Goal: Check status: Check status

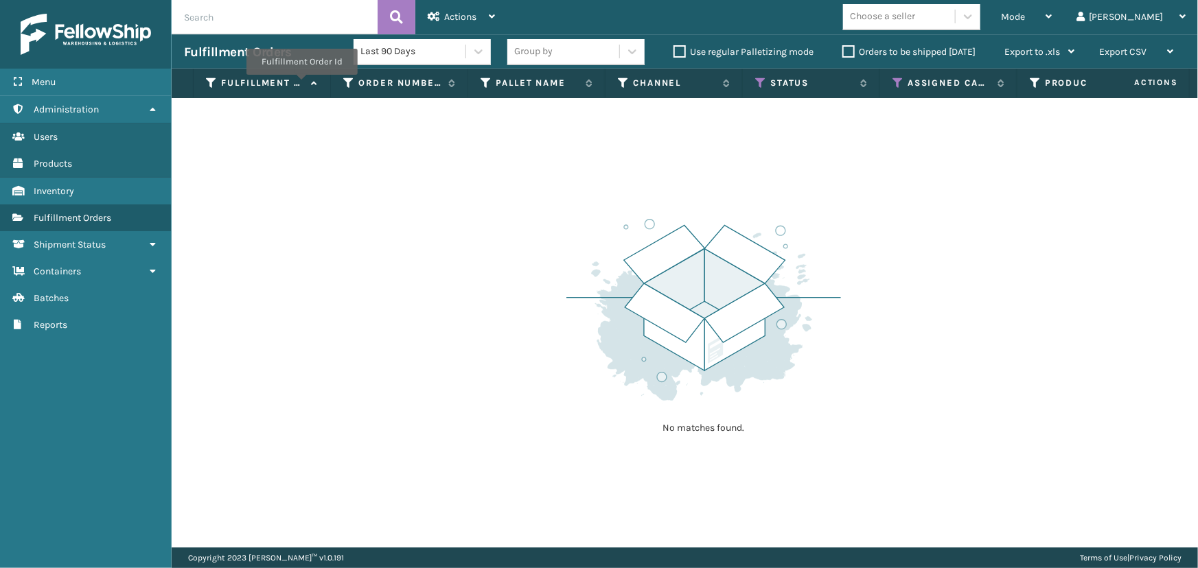
drag, startPoint x: 1062, startPoint y: 10, endPoint x: 1008, endPoint y: 101, distance: 106.2
click at [1052, 10] on div "Mode" at bounding box center [1026, 17] width 51 height 34
click at [760, 82] on icon at bounding box center [760, 83] width 11 height 12
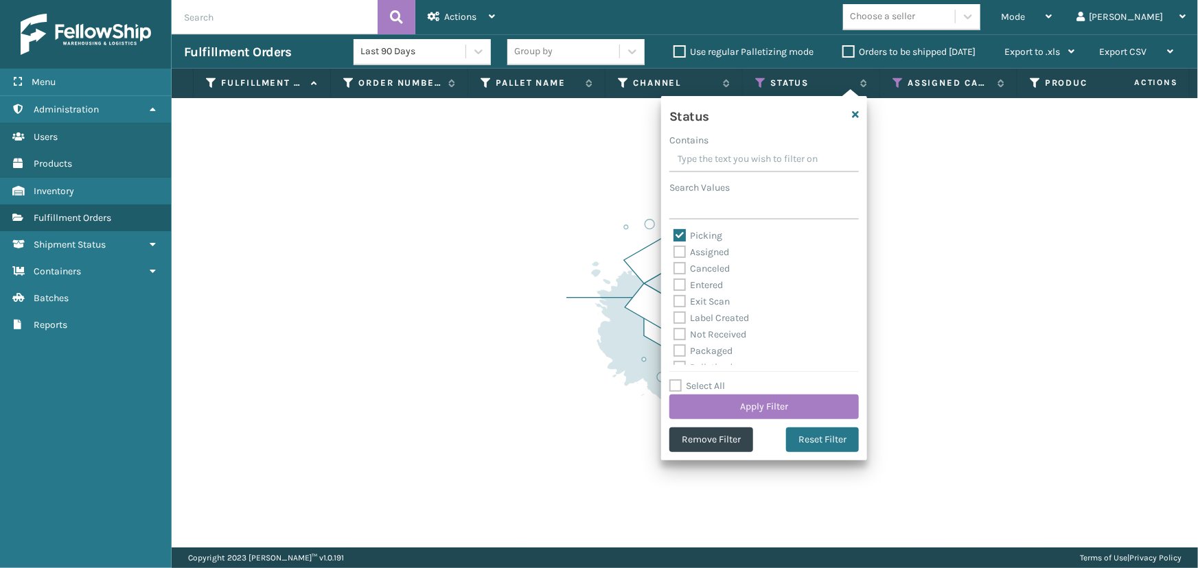
click at [699, 237] on label "Picking" at bounding box center [697, 236] width 49 height 12
click at [674, 237] on input "Picking" at bounding box center [673, 232] width 1 height 9
checkbox input "false"
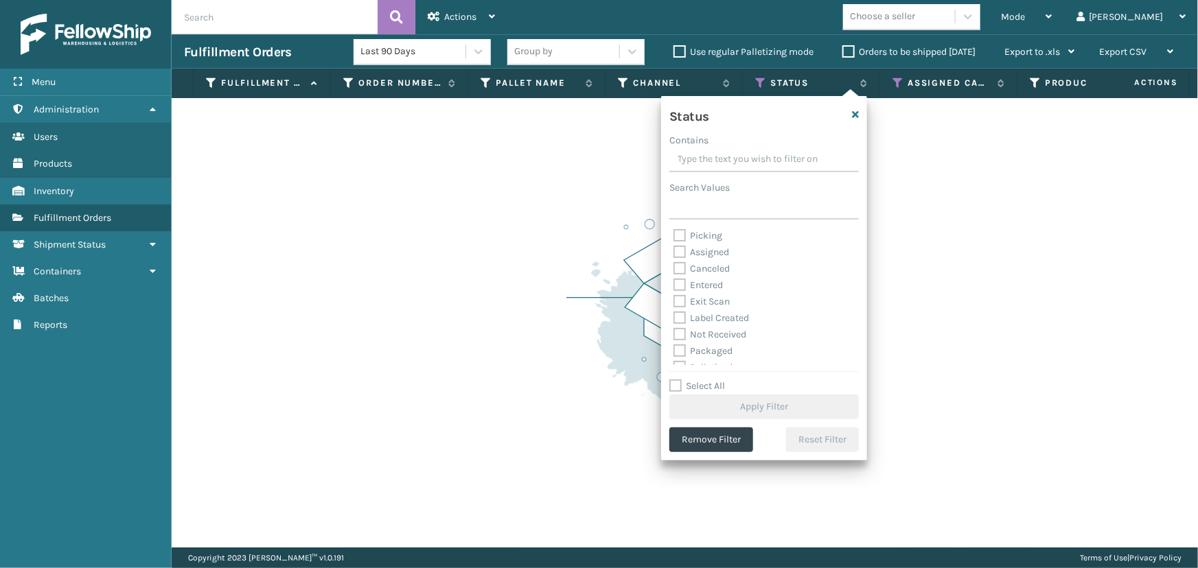
click at [721, 315] on label "Label Created" at bounding box center [710, 318] width 75 height 12
click at [674, 315] on input "Label Created" at bounding box center [673, 314] width 1 height 9
checkbox input "true"
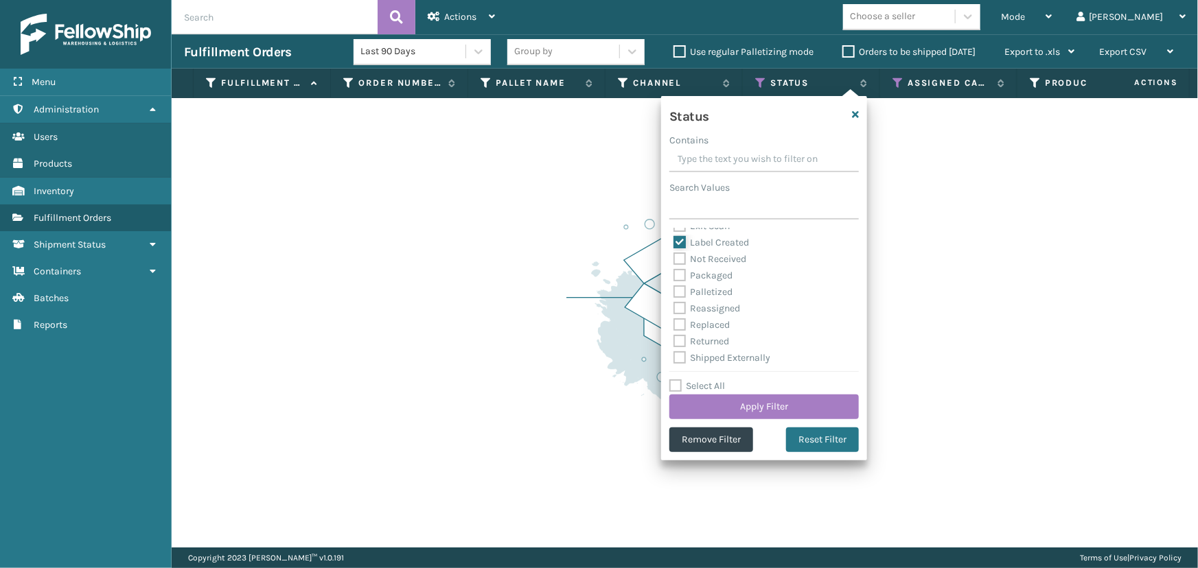
scroll to position [76, 0]
click at [716, 292] on label "Palletized" at bounding box center [702, 292] width 59 height 12
click at [674, 292] on input "Palletized" at bounding box center [673, 287] width 1 height 9
checkbox input "true"
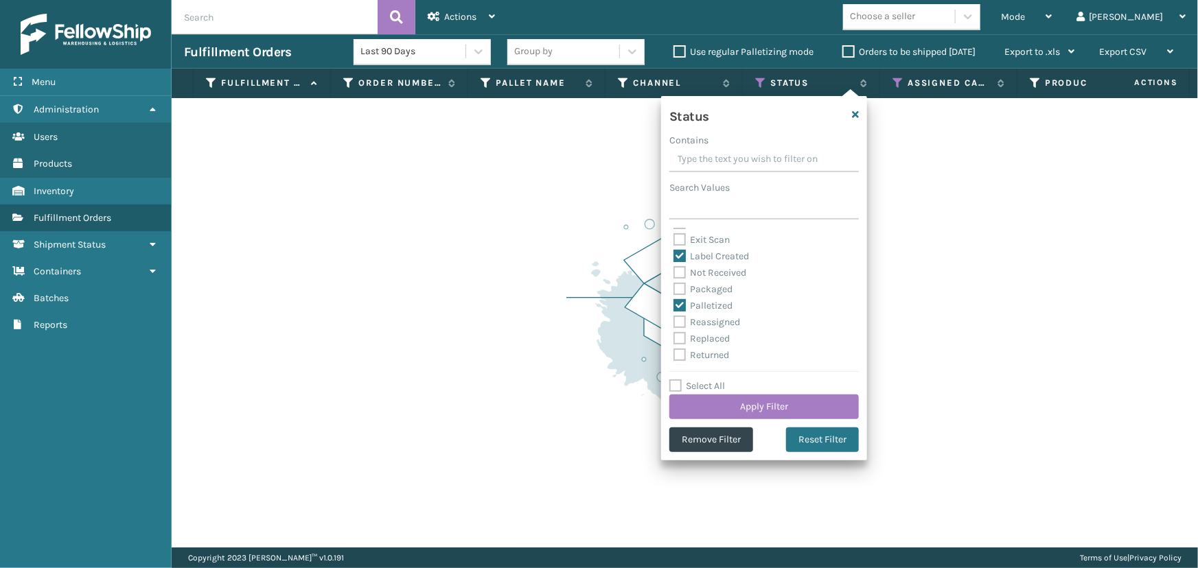
click at [717, 289] on label "Packaged" at bounding box center [702, 289] width 59 height 12
click at [674, 289] on input "Packaged" at bounding box center [673, 285] width 1 height 9
checkbox input "true"
click at [801, 406] on button "Apply Filter" at bounding box center [763, 407] width 189 height 25
